Goal: Task Accomplishment & Management: Manage account settings

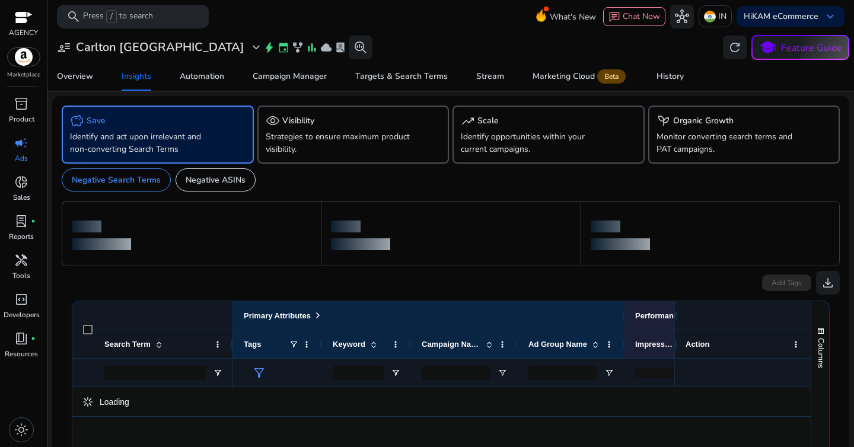
click at [110, 56] on div "user_attributes [PERSON_NAME] expand_more bolt event family_history bar_chart c…" at bounding box center [212, 48] width 320 height 24
click at [95, 49] on h3 "Carlton [GEOGRAPHIC_DATA]" at bounding box center [160, 47] width 168 height 14
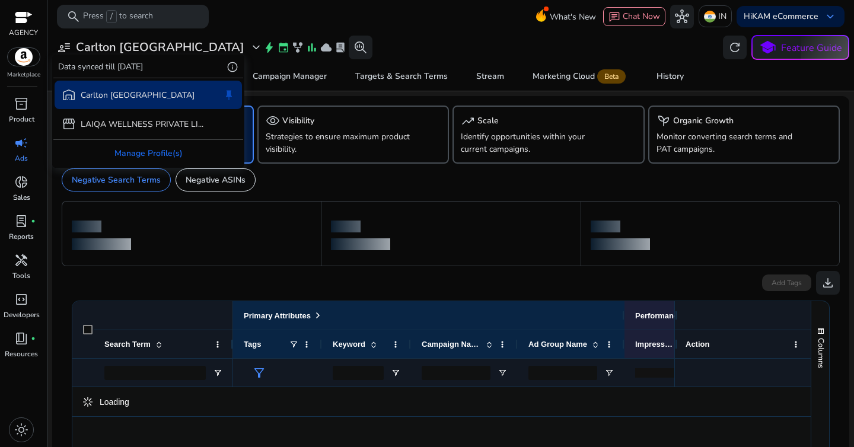
click at [27, 146] on div at bounding box center [427, 223] width 854 height 447
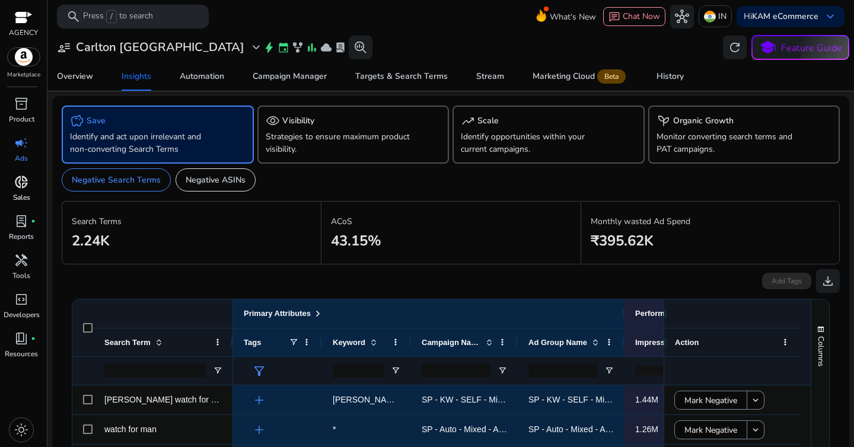
click at [23, 181] on span "donut_small" at bounding box center [21, 182] width 14 height 14
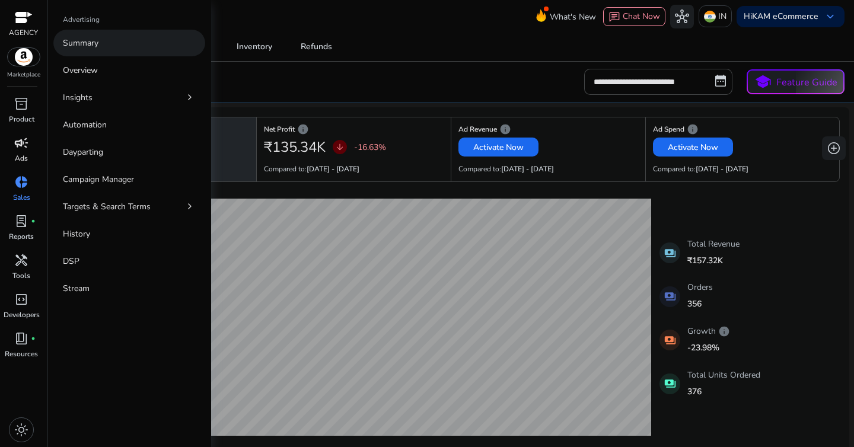
click at [84, 44] on p "Summary" at bounding box center [81, 43] width 36 height 12
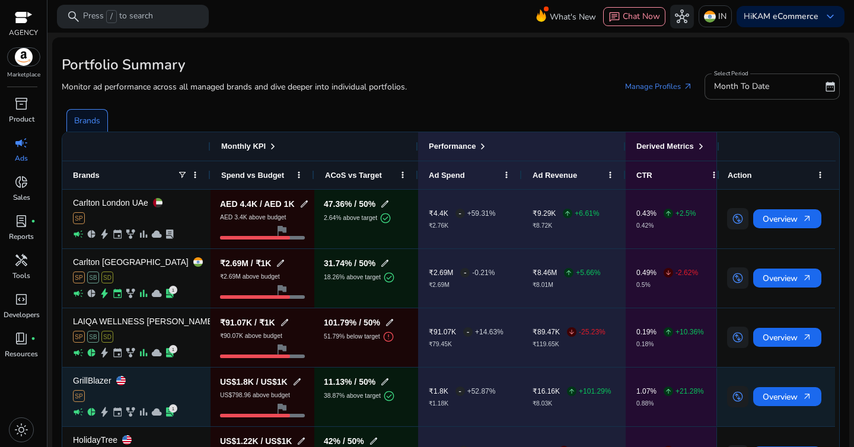
scroll to position [54, 0]
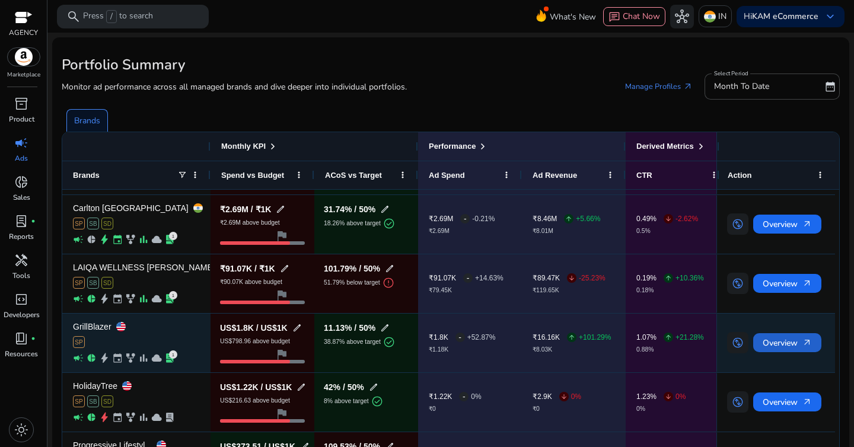
click at [790, 337] on span "Overview arrow_outward" at bounding box center [786, 343] width 49 height 24
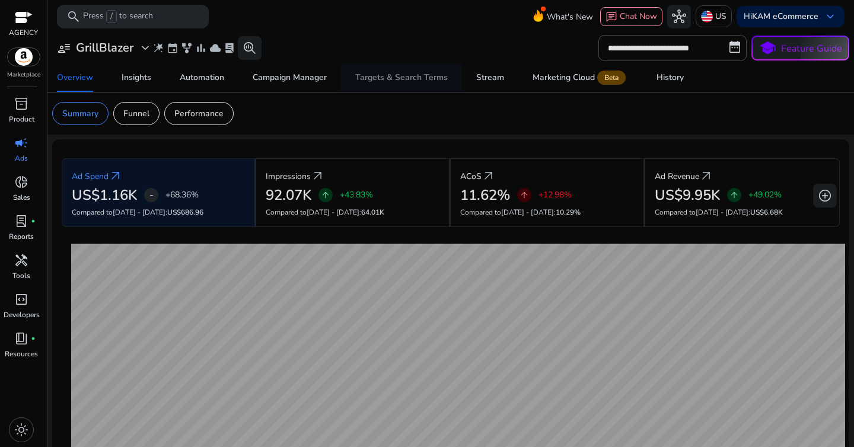
click at [388, 79] on div "Targets & Search Terms" at bounding box center [401, 78] width 92 height 8
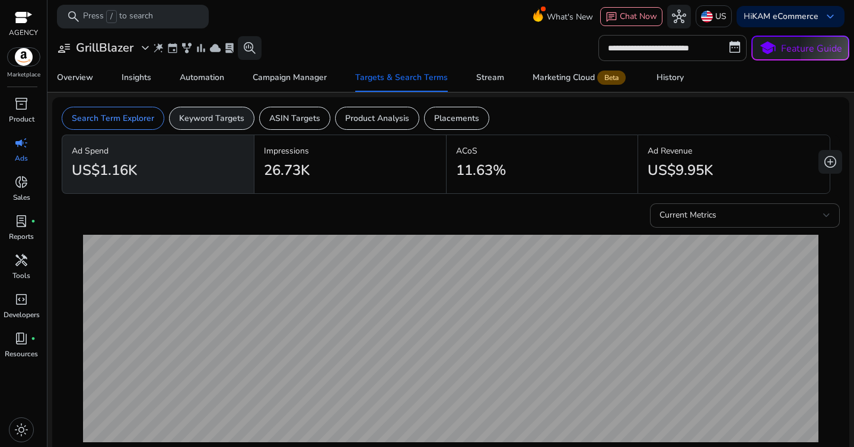
click at [169, 120] on div "Keyword Targets" at bounding box center [211, 118] width 85 height 23
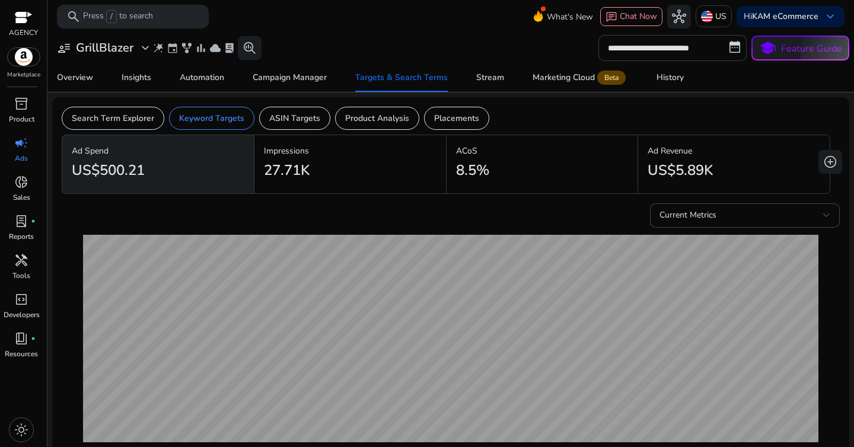
click at [669, 51] on input "**********" at bounding box center [672, 48] width 148 height 26
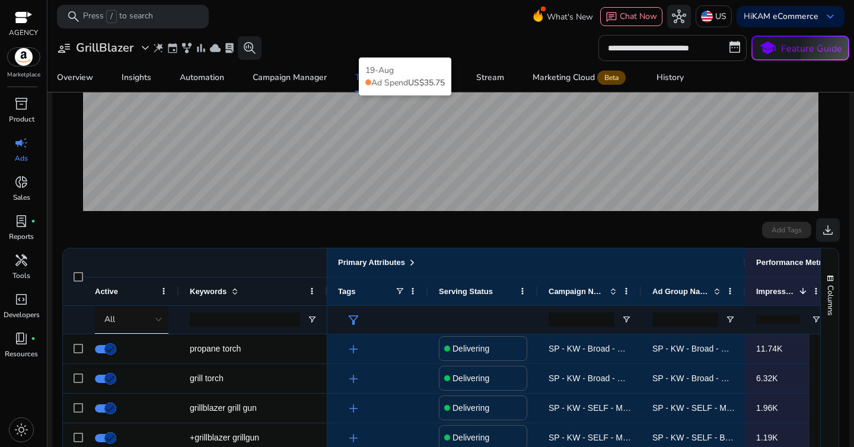
scroll to position [330, 0]
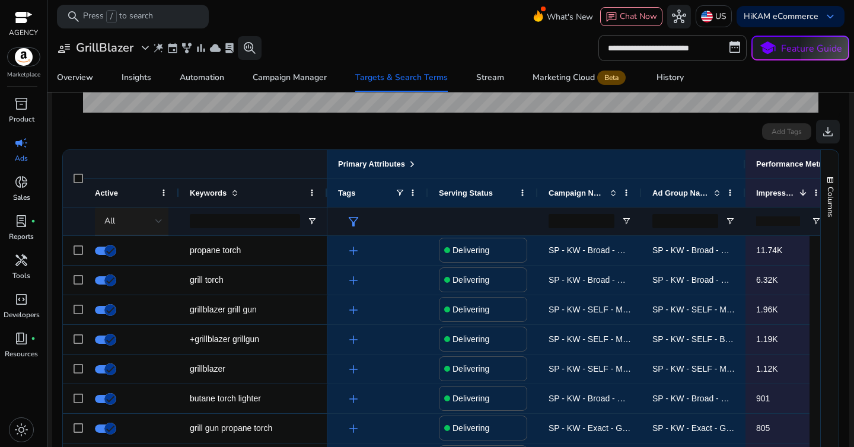
click at [157, 218] on div at bounding box center [158, 221] width 7 height 14
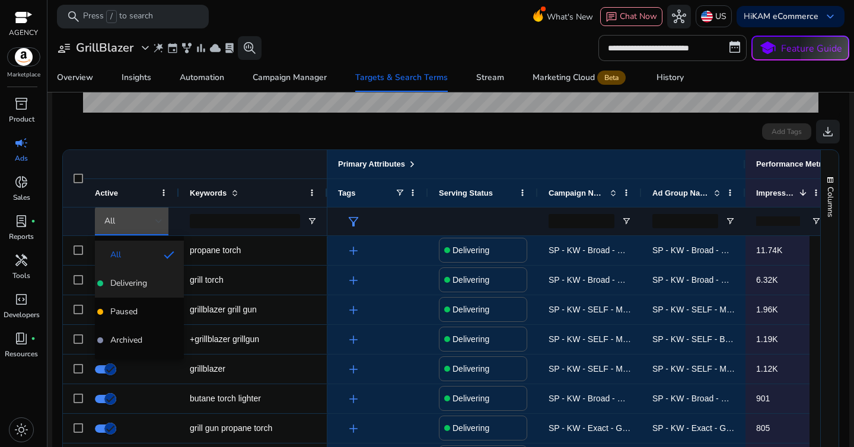
click at [145, 284] on span "Delivering" at bounding box center [128, 283] width 37 height 12
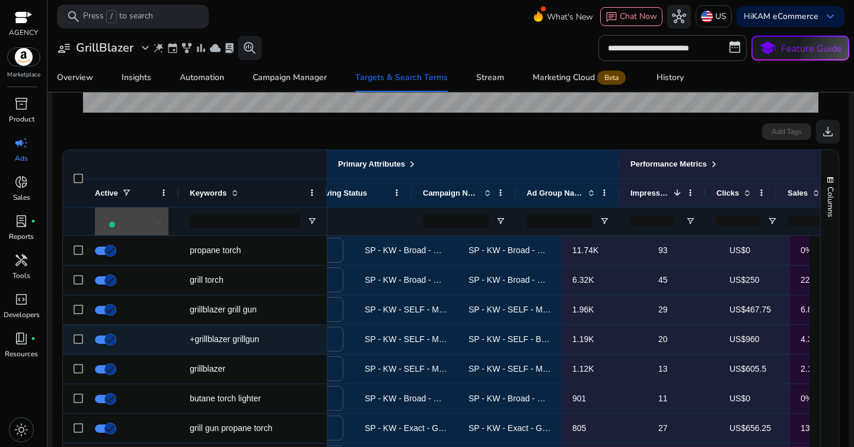
scroll to position [0, 0]
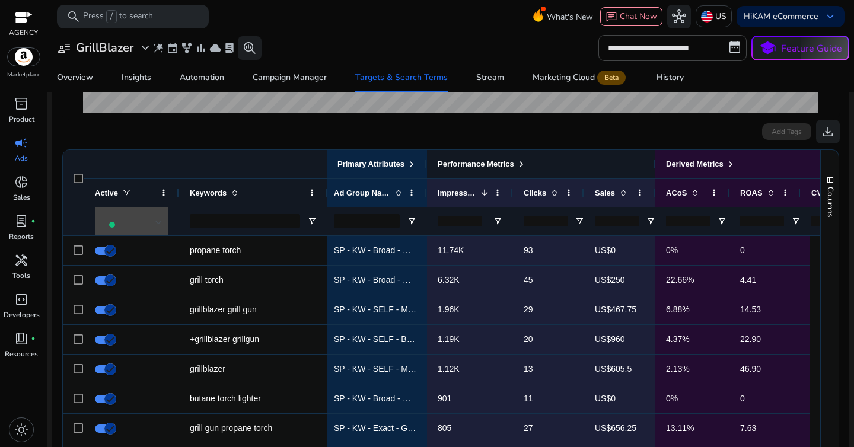
click at [526, 165] on span at bounding box center [520, 163] width 9 height 9
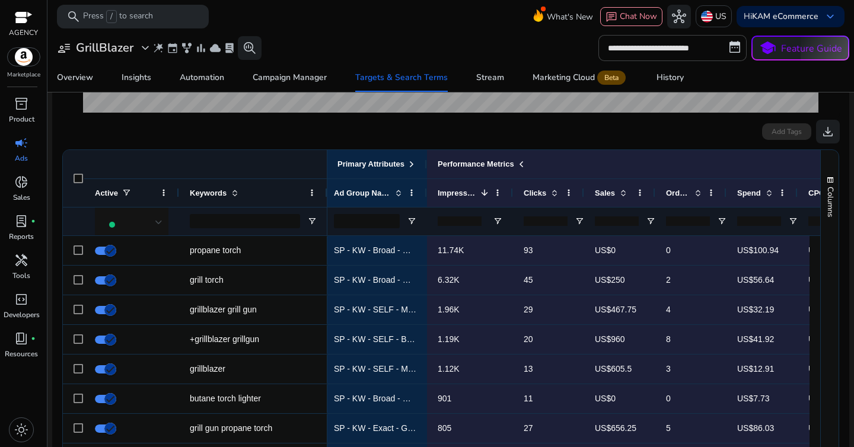
click at [727, 223] on div at bounding box center [761, 221] width 71 height 28
click at [721, 223] on span "Open Filter Menu" at bounding box center [721, 220] width 9 height 9
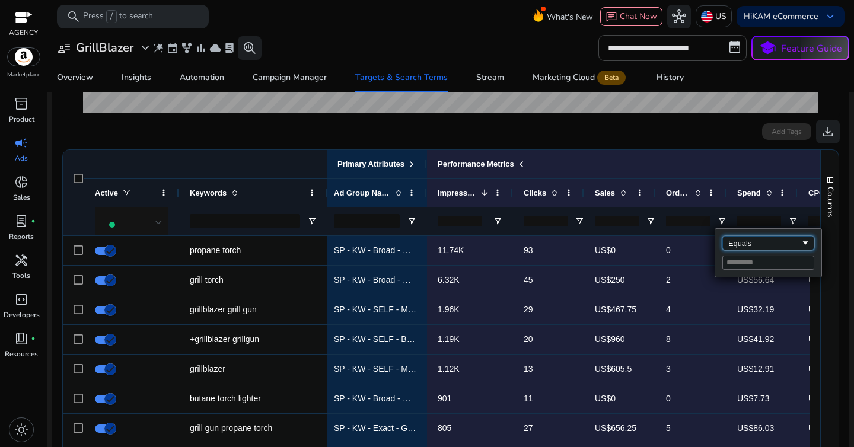
click at [738, 247] on div "Equals" at bounding box center [764, 243] width 72 height 9
click at [756, 265] on input "Filter Value" at bounding box center [768, 263] width 92 height 14
type input "*"
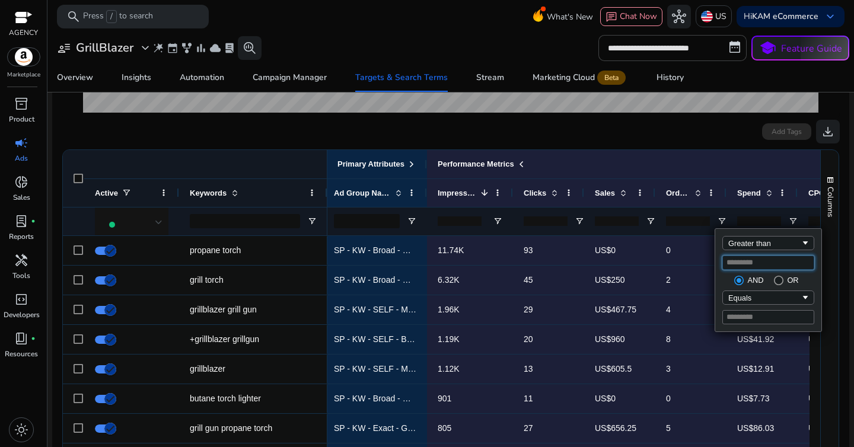
type input "*"
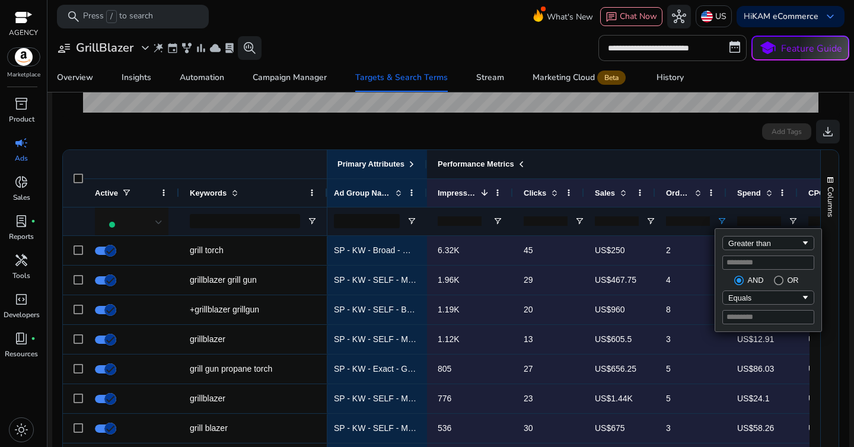
click at [663, 162] on div "Performance Metrics" at bounding box center [648, 164] width 420 height 15
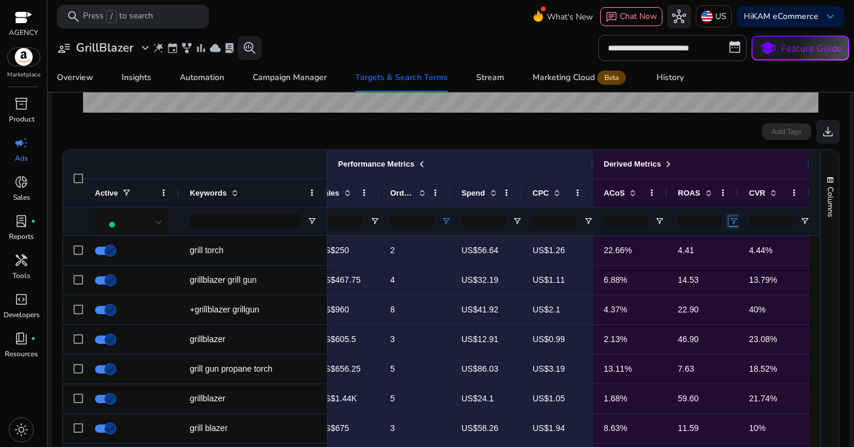
click at [731, 225] on span "Open Filter Menu" at bounding box center [733, 220] width 9 height 9
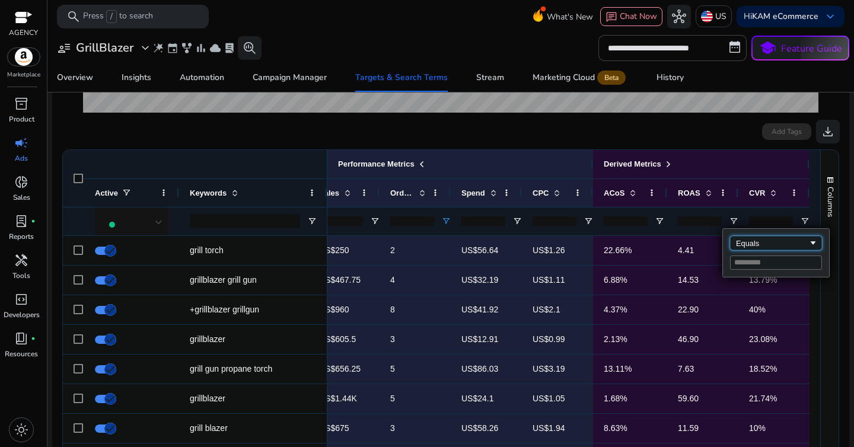
click at [740, 250] on div "Equals" at bounding box center [776, 243] width 92 height 14
click at [746, 264] on input "Filter Value" at bounding box center [776, 263] width 92 height 14
type input "*"
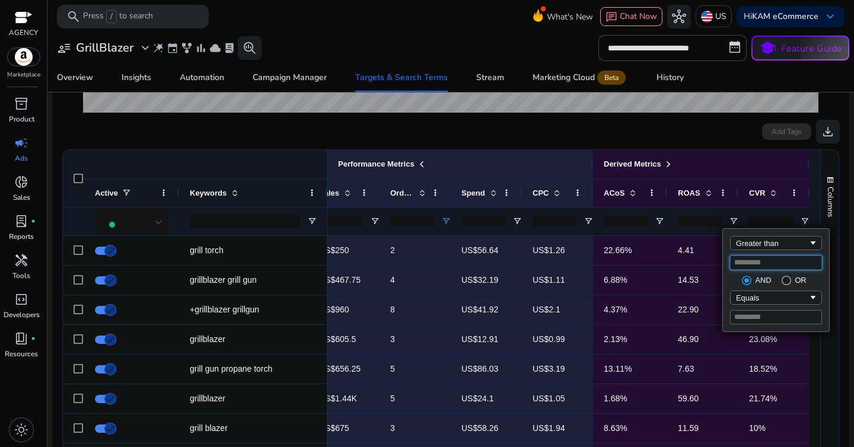
type input "*"
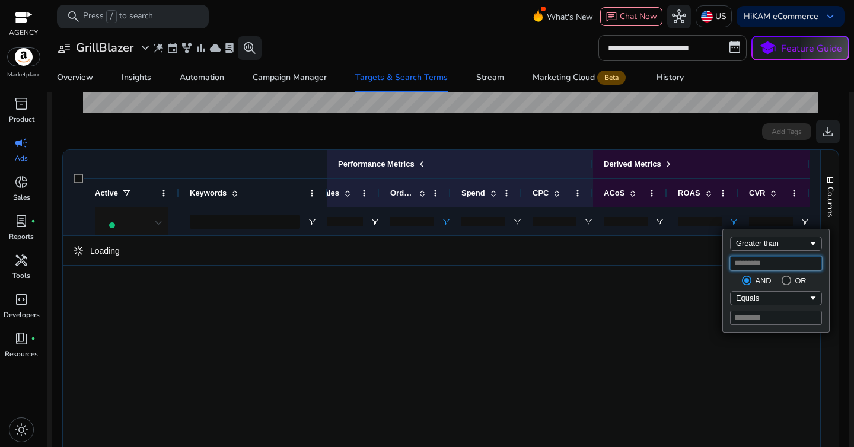
type input "**"
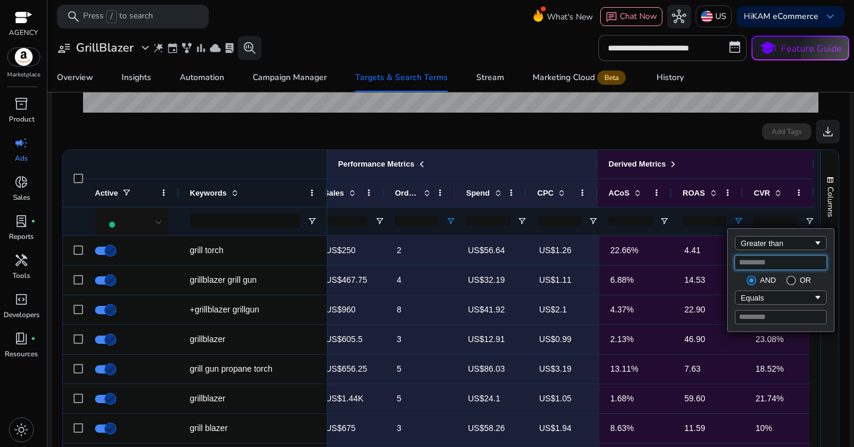
type input "**"
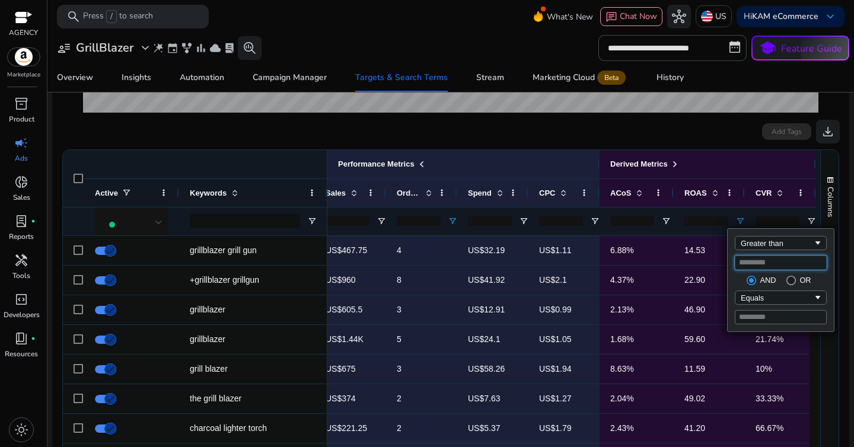
type input "**"
click at [784, 241] on div "Greater than" at bounding box center [776, 243] width 72 height 9
click at [468, 133] on div "Add Tags download" at bounding box center [451, 132] width 778 height 24
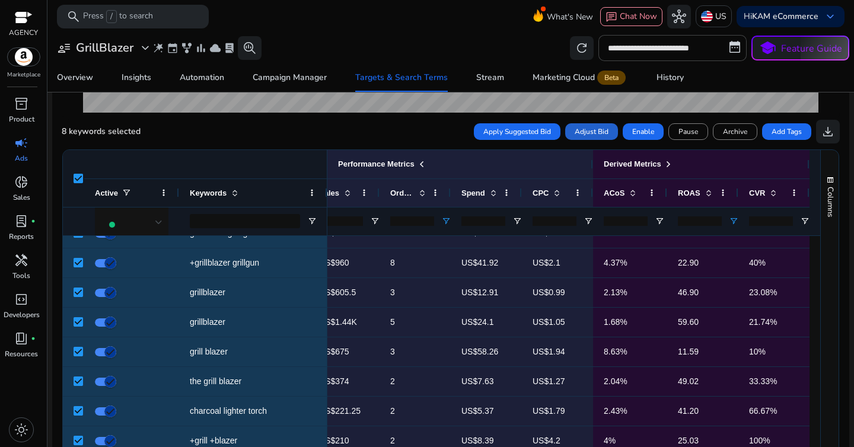
click at [580, 136] on span "Adjust Bid" at bounding box center [591, 131] width 34 height 11
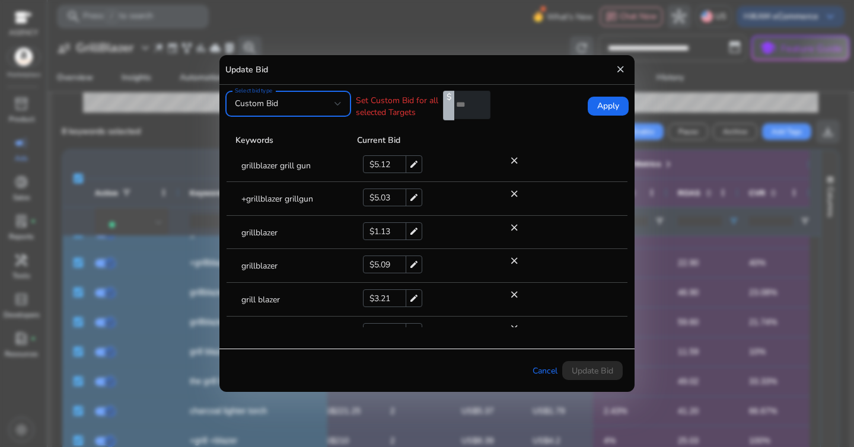
click at [319, 109] on div "Custom Bid" at bounding box center [285, 103] width 100 height 13
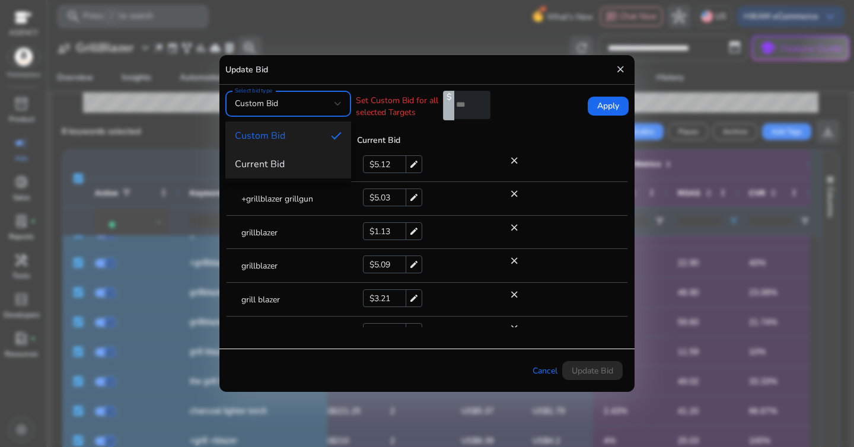
click at [310, 152] on mat-option "Current Bid" at bounding box center [288, 164] width 126 height 28
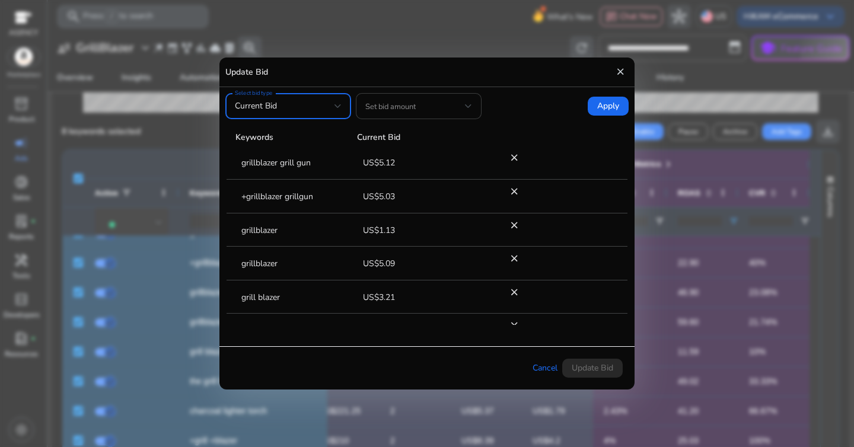
click at [404, 111] on span at bounding box center [415, 106] width 100 height 13
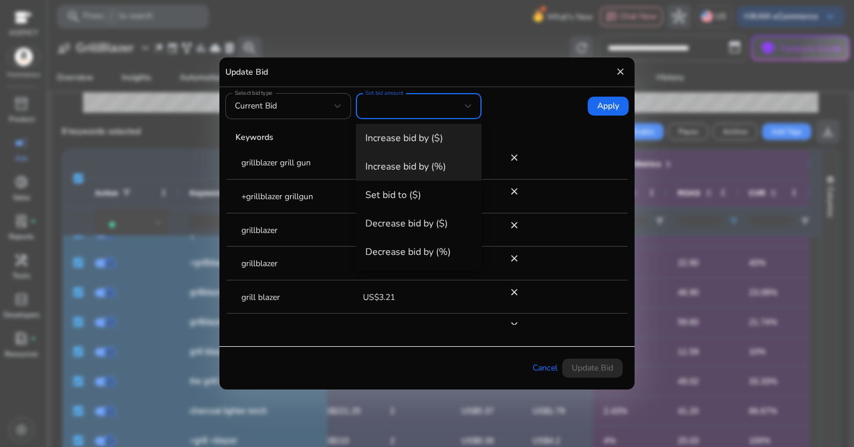
click at [430, 168] on span "Increase bid by (%)" at bounding box center [418, 166] width 107 height 13
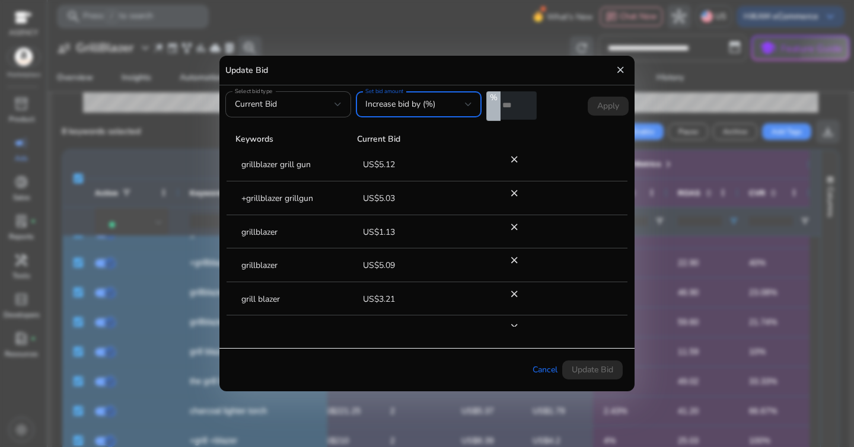
click at [513, 106] on input "*" at bounding box center [518, 105] width 36 height 28
type input "*"
click at [602, 105] on span "Apply" at bounding box center [608, 106] width 22 height 12
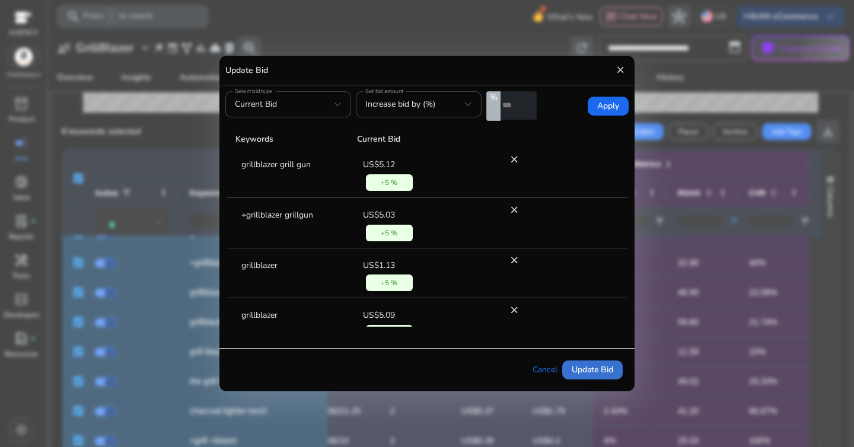
click at [592, 362] on span at bounding box center [592, 370] width 60 height 28
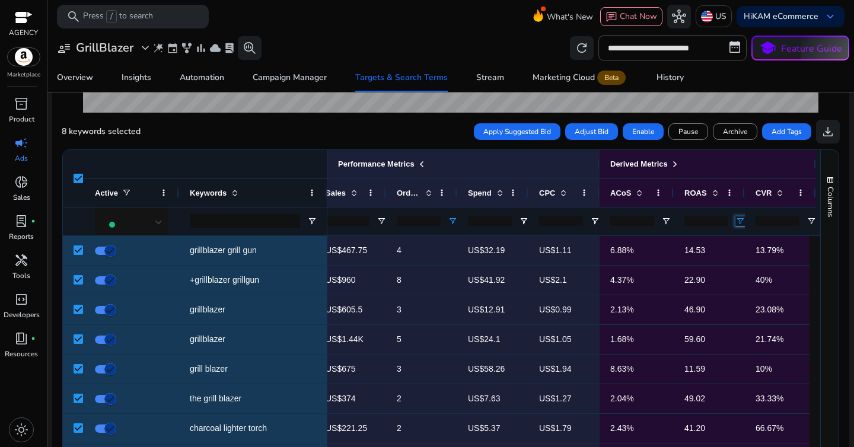
click at [739, 223] on span "Open Filter Menu" at bounding box center [739, 220] width 9 height 9
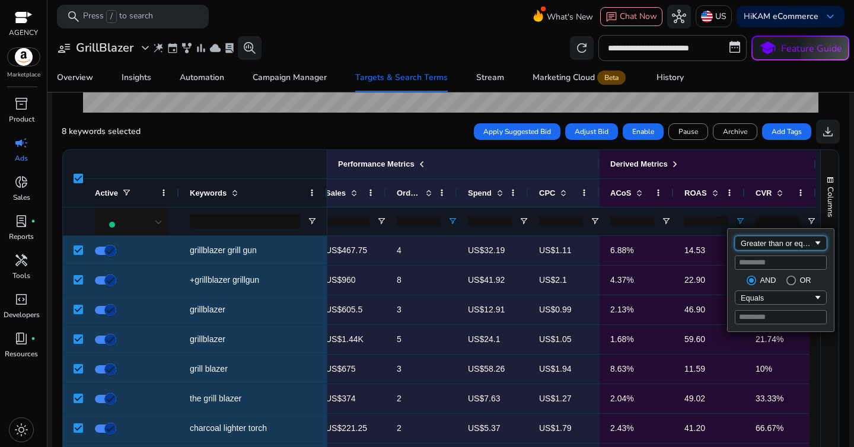
click at [762, 243] on div "Greater than or equal to" at bounding box center [776, 243] width 72 height 9
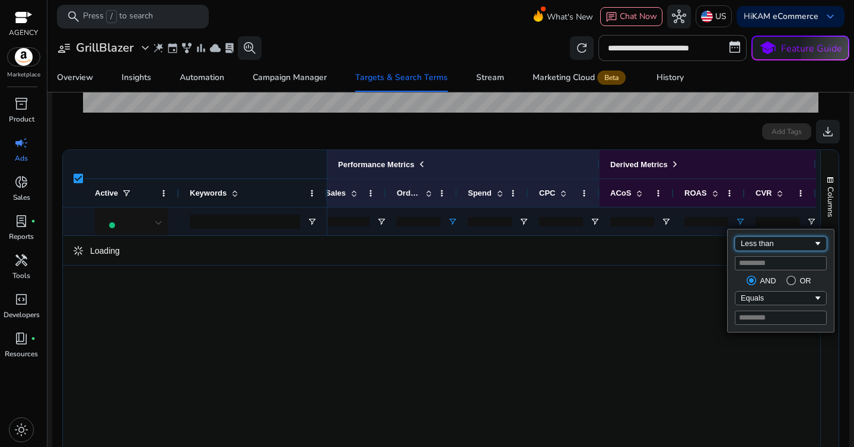
scroll to position [330, 0]
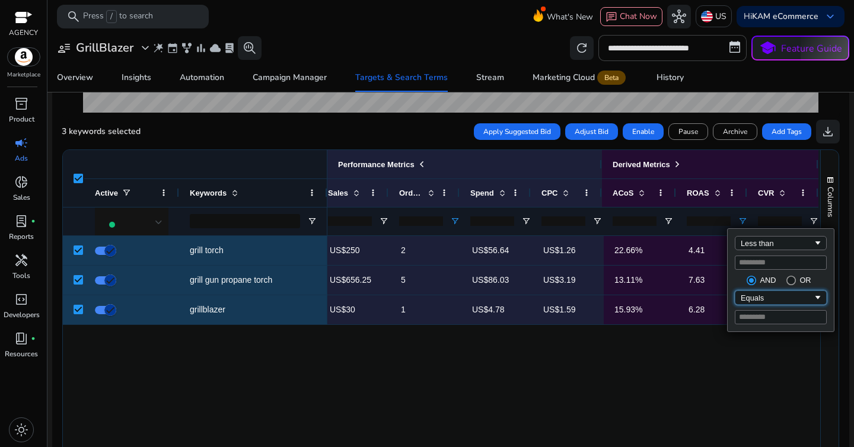
click at [771, 299] on div "Equals" at bounding box center [776, 297] width 72 height 9
click at [772, 319] on input "Filter Value" at bounding box center [781, 317] width 92 height 14
type input "*"
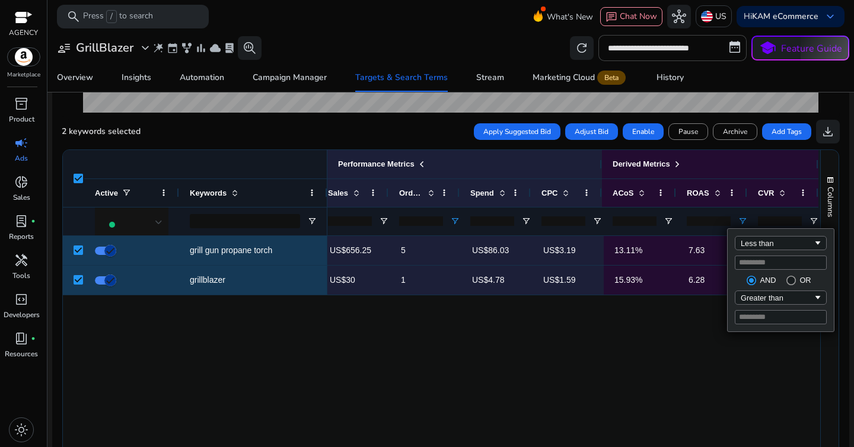
click at [316, 355] on div "grill gun propane torch grillblazer 805 27 US$656.25 5 US$86.03 US$3.19 13.11% …" at bounding box center [441, 346] width 757 height 220
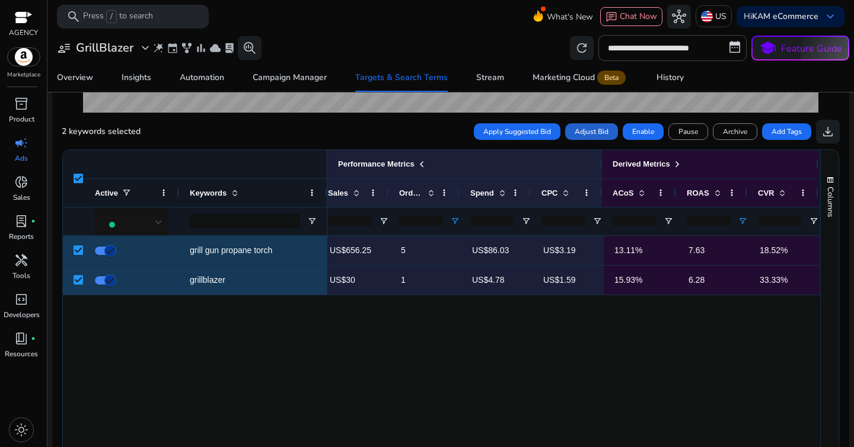
click at [576, 135] on span "Adjust Bid" at bounding box center [591, 131] width 34 height 11
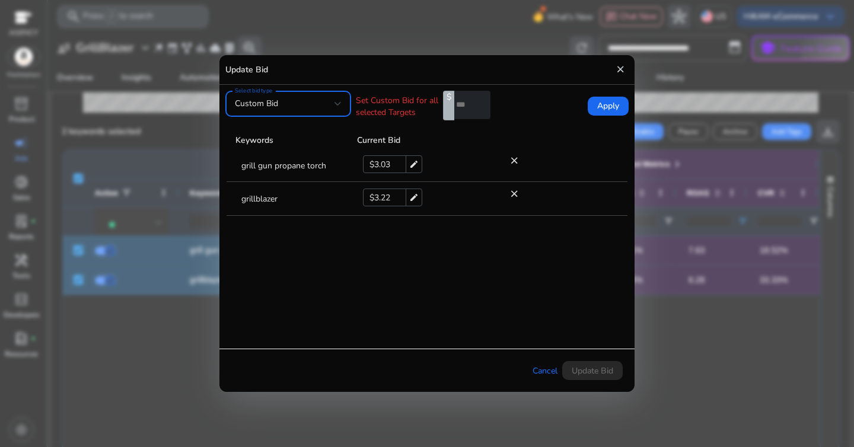
click at [319, 108] on div "Custom Bid" at bounding box center [285, 103] width 100 height 13
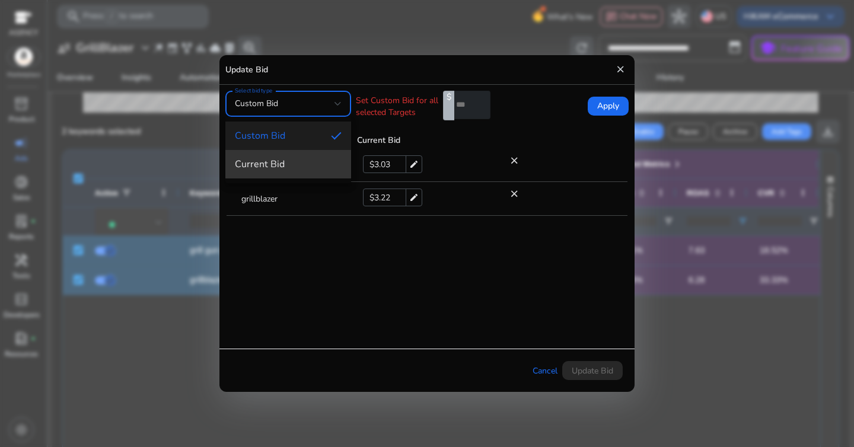
click at [312, 155] on mat-option "Current Bid" at bounding box center [288, 164] width 126 height 28
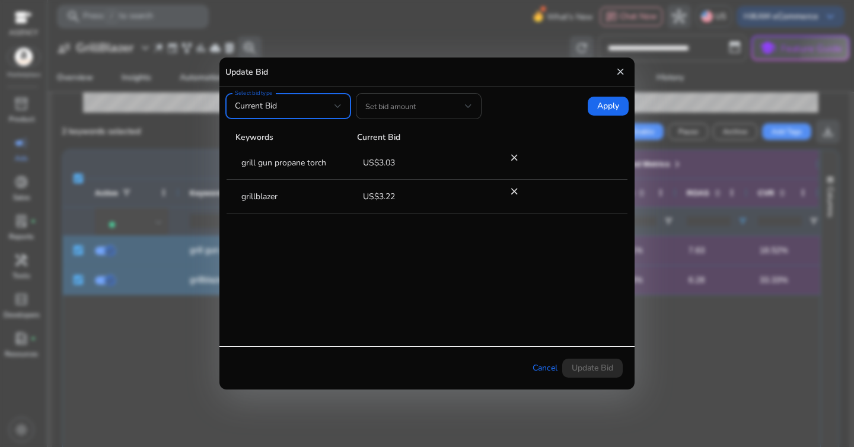
click at [413, 116] on div at bounding box center [418, 106] width 107 height 26
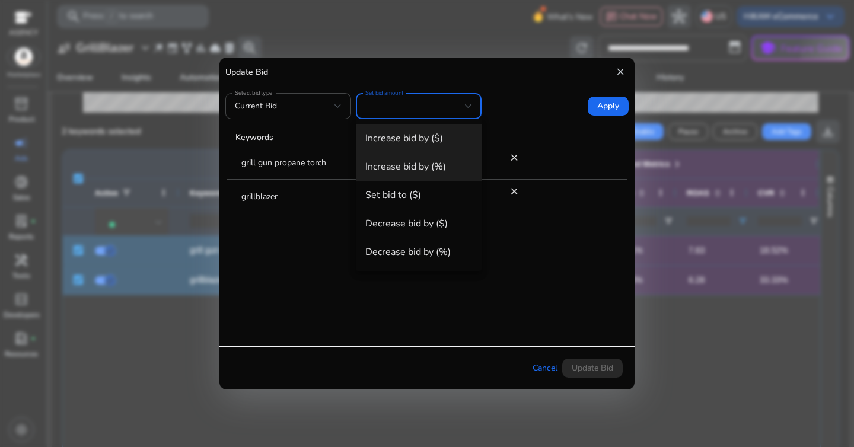
click at [426, 164] on span "Increase bid by (%)" at bounding box center [418, 166] width 107 height 13
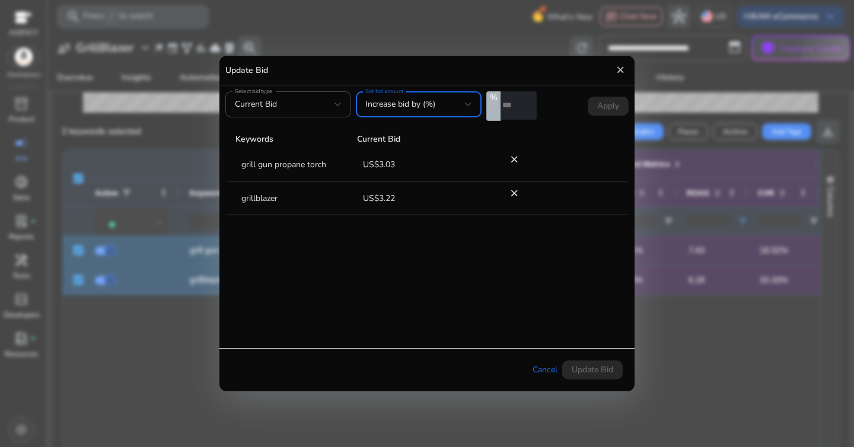
click at [515, 110] on input "*" at bounding box center [518, 105] width 36 height 28
type input "*"
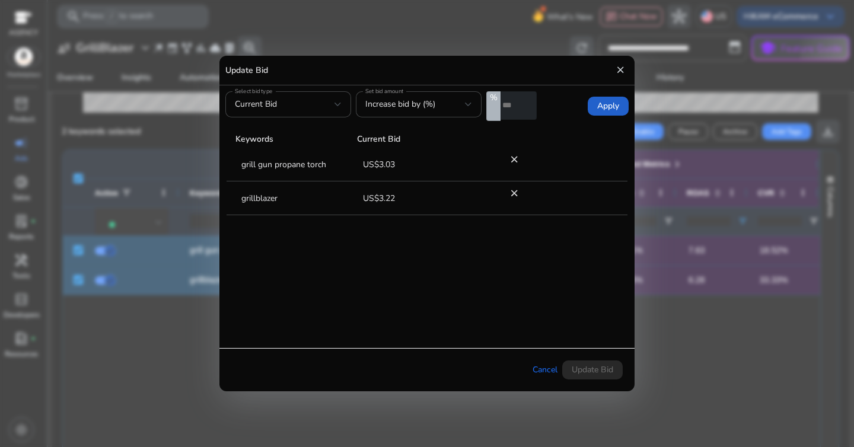
click at [590, 104] on span at bounding box center [607, 106] width 41 height 28
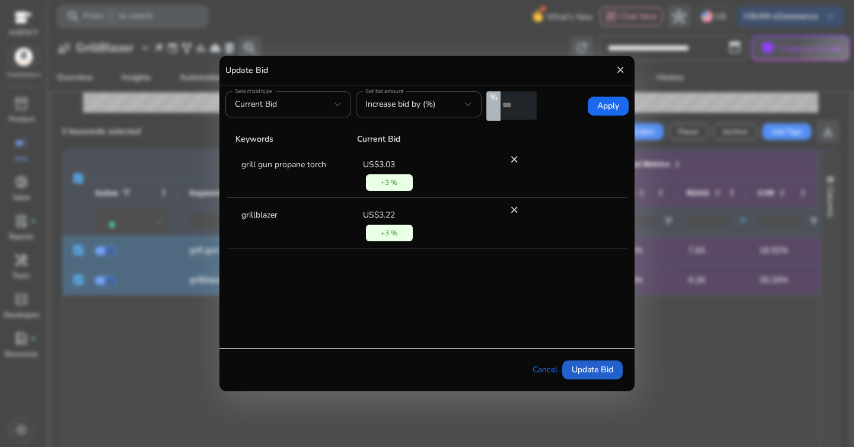
click at [602, 368] on span "Update Bid" at bounding box center [591, 369] width 41 height 12
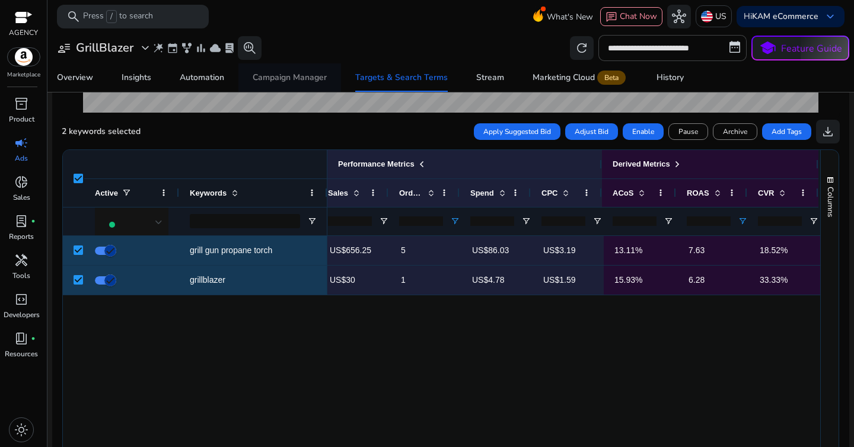
click at [280, 78] on div "Campaign Manager" at bounding box center [290, 78] width 74 height 8
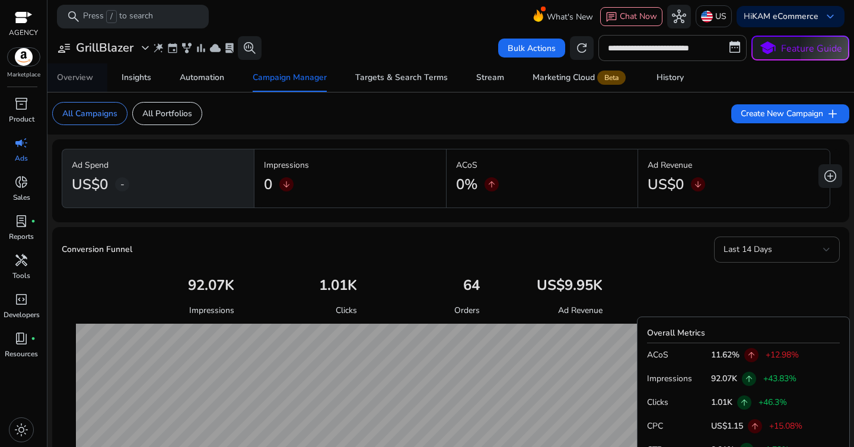
click at [101, 79] on link "Overview" at bounding box center [75, 77] width 65 height 28
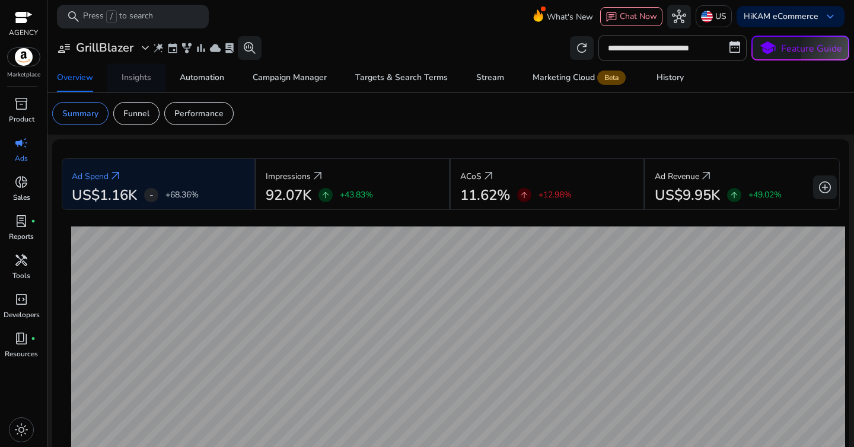
click at [136, 76] on div "Insights" at bounding box center [137, 78] width 30 height 8
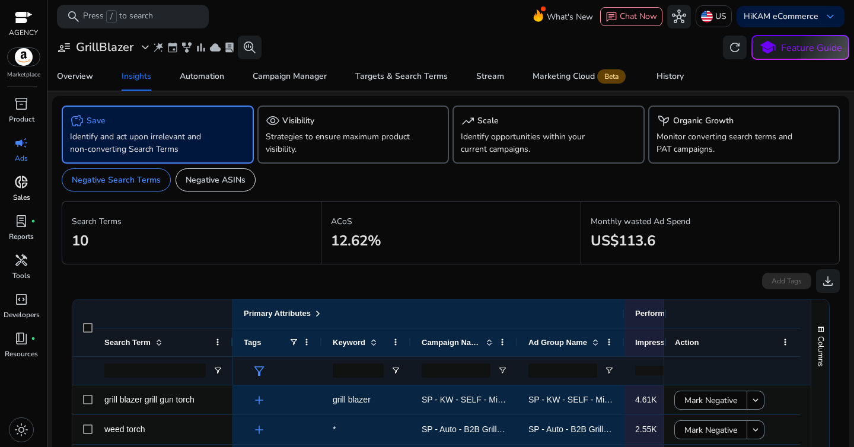
click at [23, 180] on span "donut_small" at bounding box center [21, 182] width 14 height 14
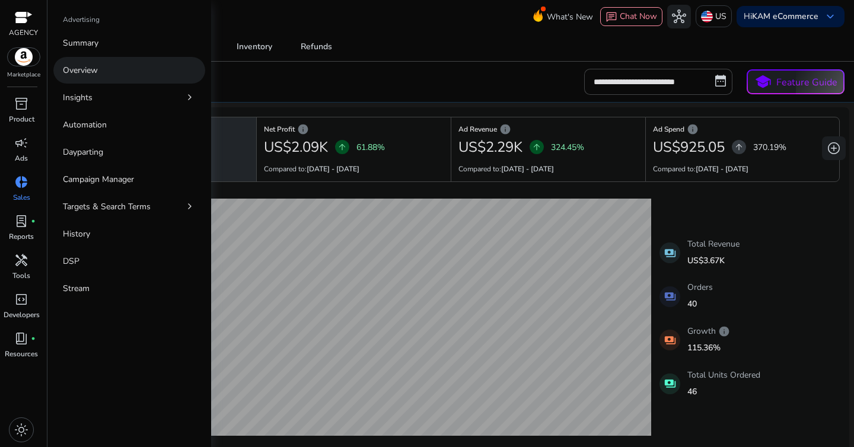
click at [77, 69] on p "Overview" at bounding box center [80, 70] width 35 height 12
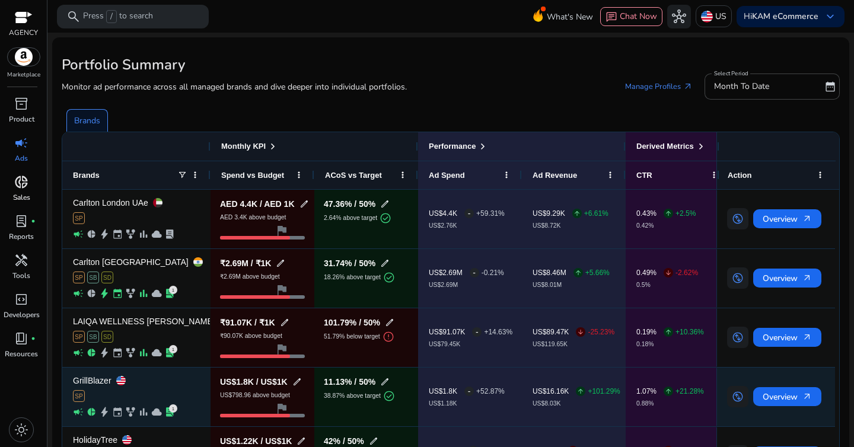
click at [91, 380] on p "GrillBlazer" at bounding box center [92, 380] width 39 height 8
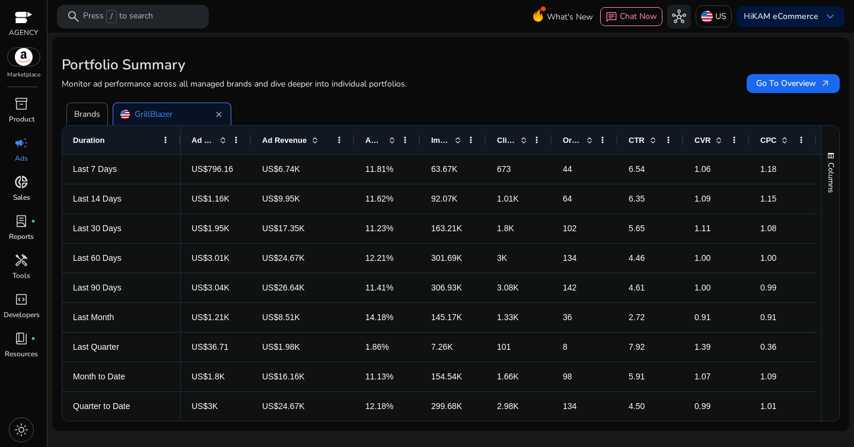
drag, startPoint x: 320, startPoint y: 142, endPoint x: 353, endPoint y: 146, distance: 32.9
click at [353, 146] on div at bounding box center [354, 140] width 5 height 28
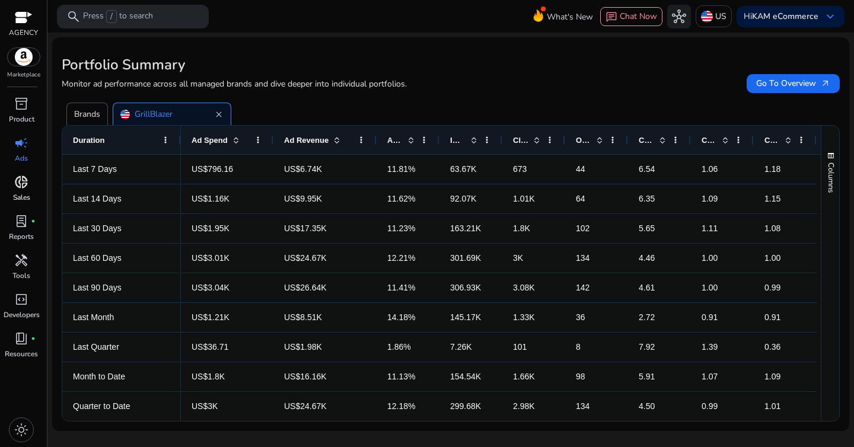
drag, startPoint x: 250, startPoint y: 139, endPoint x: 272, endPoint y: 139, distance: 21.3
click at [272, 139] on div at bounding box center [272, 140] width 5 height 28
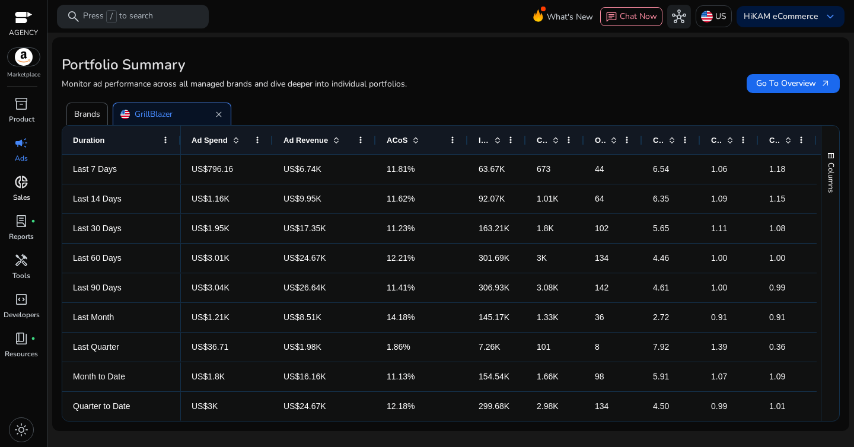
drag, startPoint x: 437, startPoint y: 139, endPoint x: 466, endPoint y: 142, distance: 29.2
click at [466, 142] on div at bounding box center [467, 140] width 5 height 28
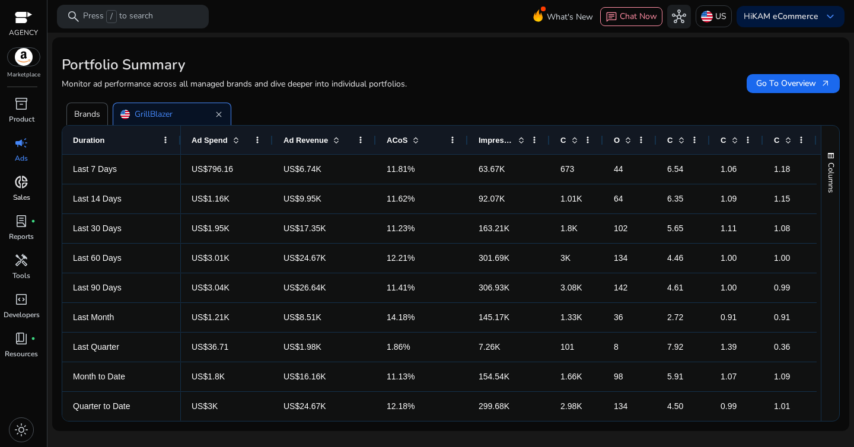
drag, startPoint x: 525, startPoint y: 143, endPoint x: 549, endPoint y: 142, distance: 23.7
click at [549, 142] on div at bounding box center [549, 140] width 5 height 28
drag, startPoint x: 603, startPoint y: 141, endPoint x: 627, endPoint y: 142, distance: 23.7
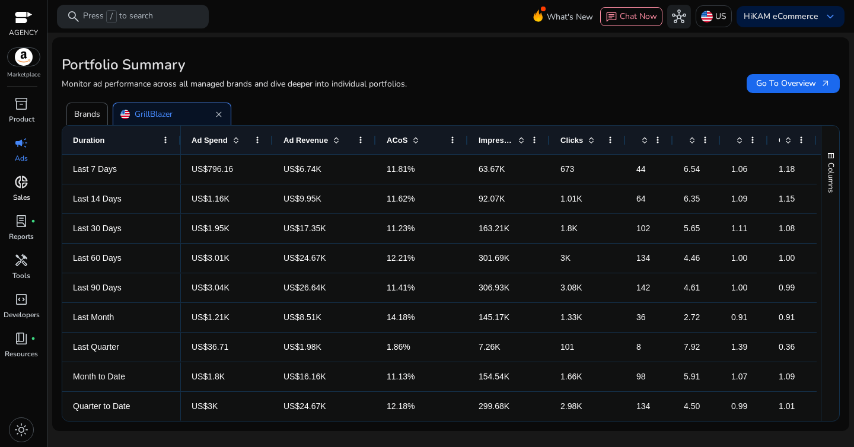
drag, startPoint x: 602, startPoint y: 141, endPoint x: 625, endPoint y: 142, distance: 22.5
click at [625, 142] on div at bounding box center [624, 140] width 5 height 28
click at [612, 139] on span at bounding box center [609, 139] width 9 height 9
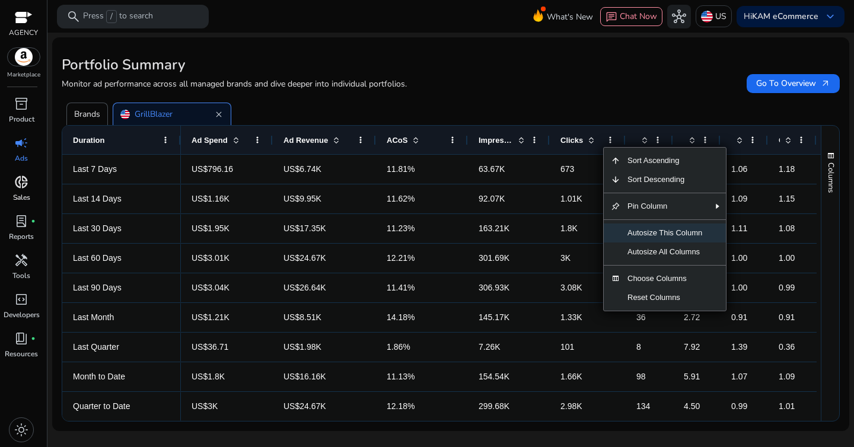
click at [644, 224] on span "Autosize This Column" at bounding box center [664, 232] width 89 height 19
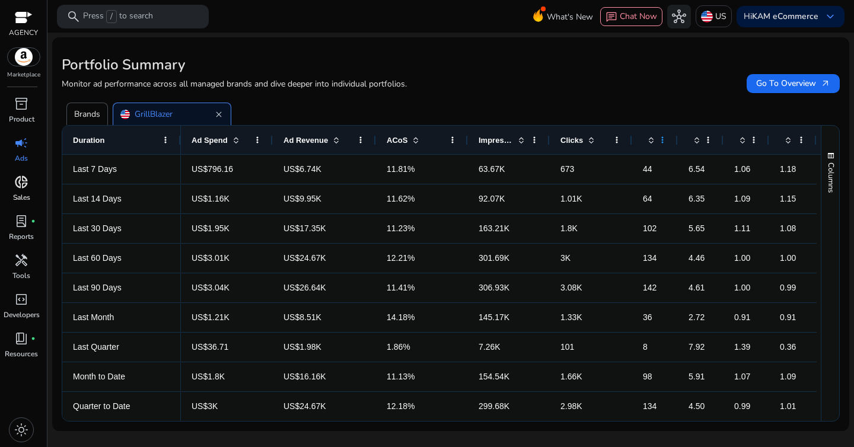
click at [666, 143] on span at bounding box center [661, 139] width 9 height 9
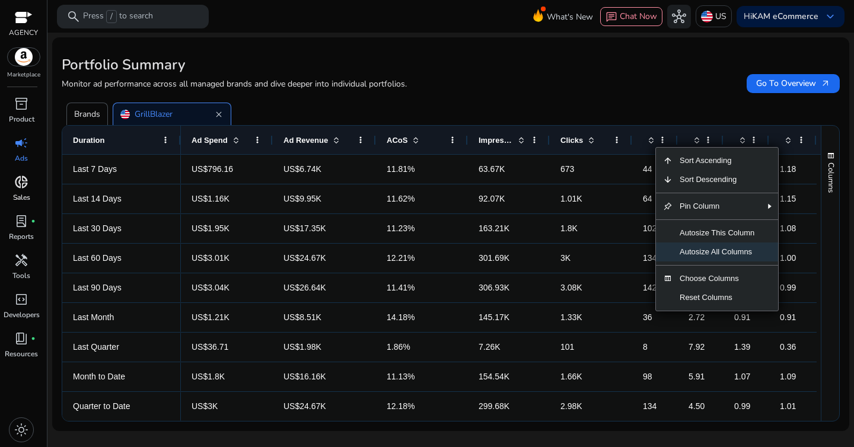
click at [709, 259] on span "Autosize All Columns" at bounding box center [716, 251] width 89 height 19
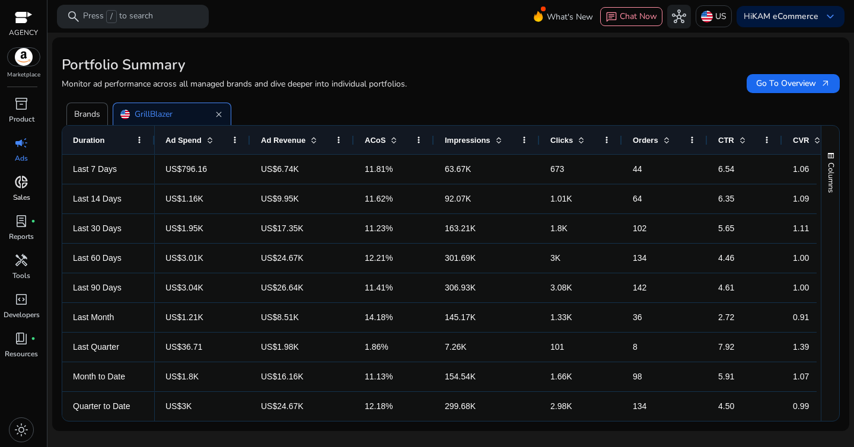
click at [28, 183] on span "donut_small" at bounding box center [21, 182] width 14 height 14
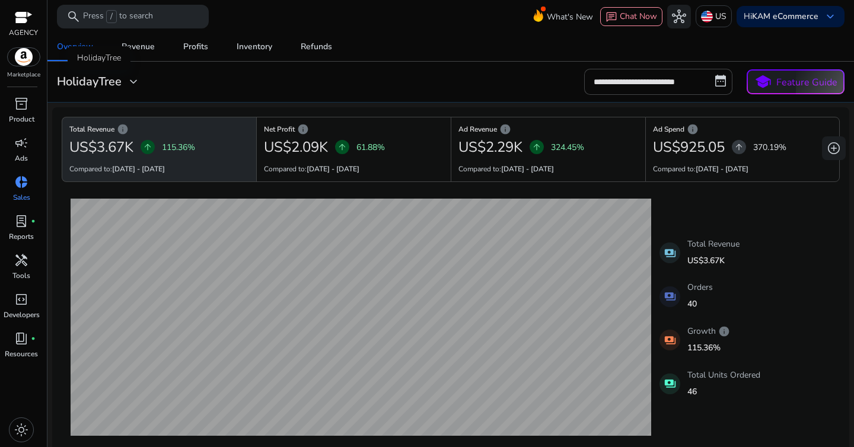
click at [121, 87] on h3 "HolidayTree" at bounding box center [89, 82] width 65 height 14
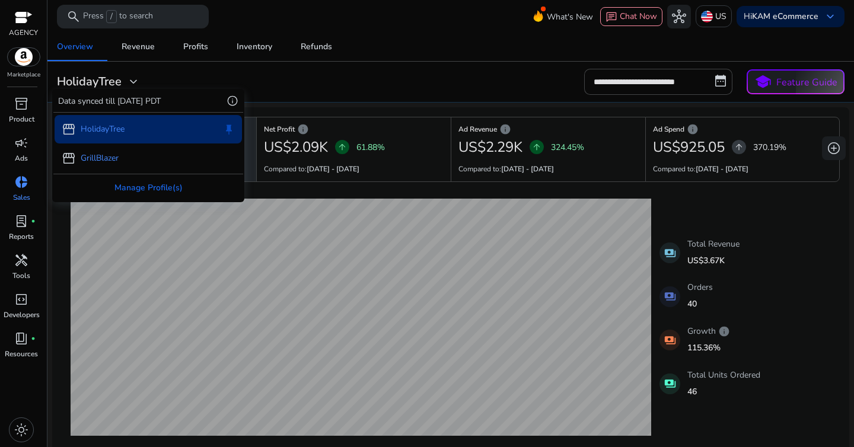
click at [109, 159] on p "GrillBlazer" at bounding box center [100, 158] width 38 height 12
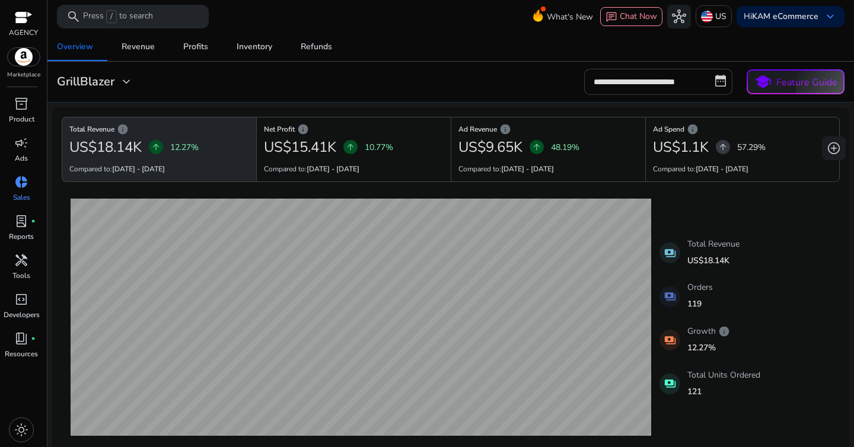
click at [650, 78] on input "**********" at bounding box center [658, 82] width 148 height 26
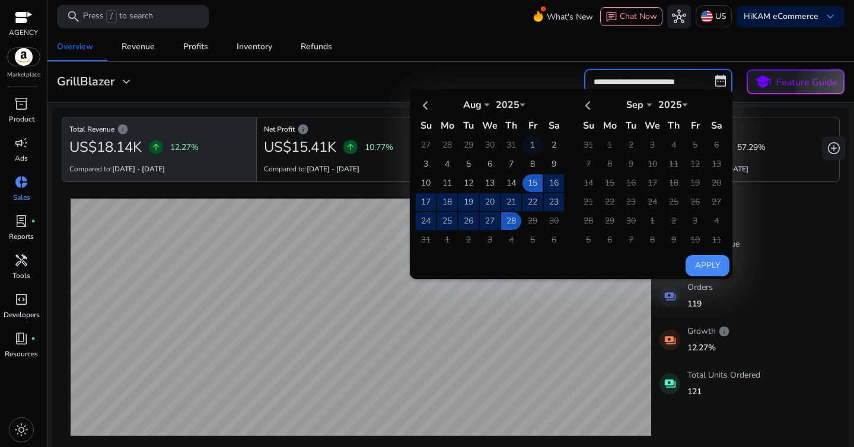
click at [527, 145] on td "1" at bounding box center [532, 145] width 20 height 18
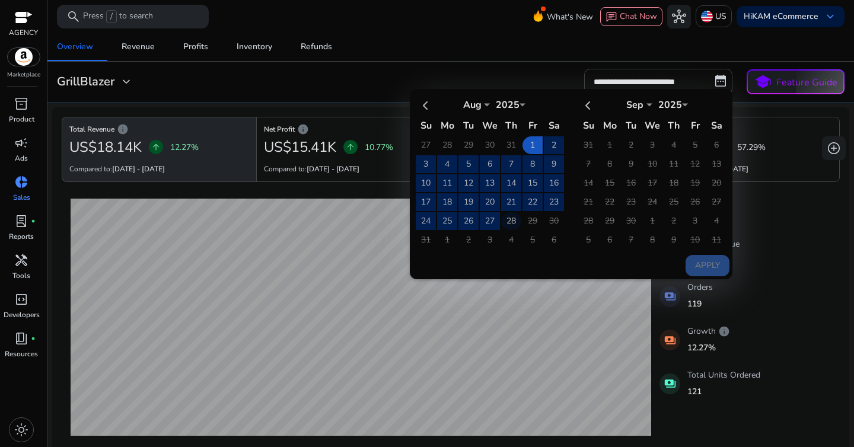
click at [508, 215] on td "28" at bounding box center [511, 221] width 20 height 18
click at [708, 264] on button "Apply" at bounding box center [707, 265] width 44 height 21
type input "**********"
